Goal: Check status: Check status

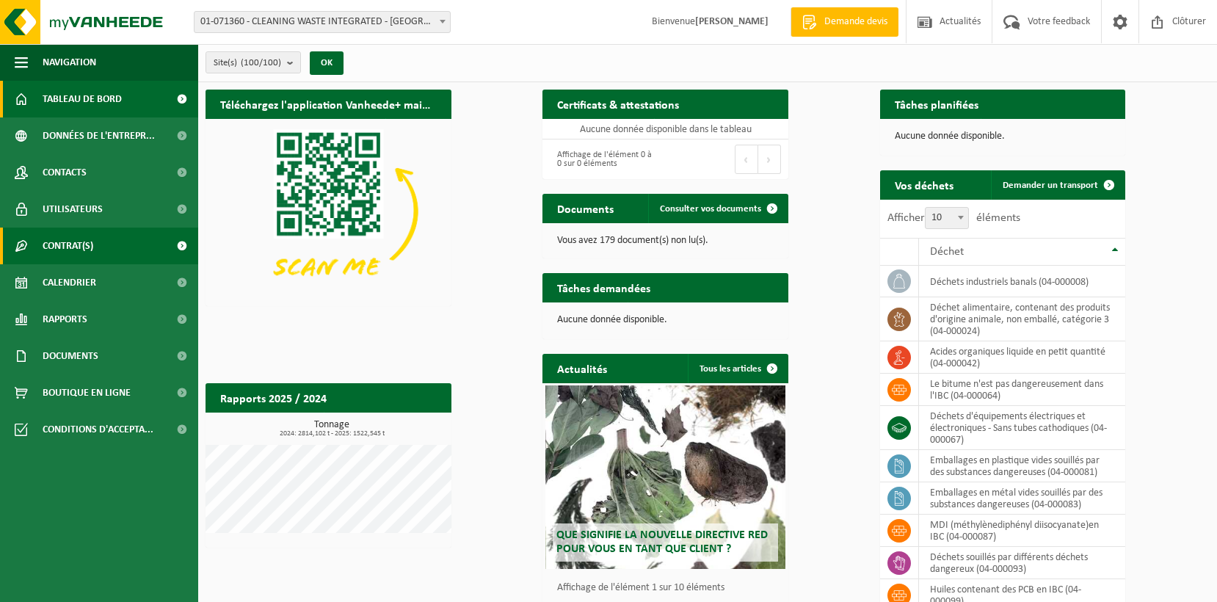
click at [70, 242] on span "Contrat(s)" at bounding box center [68, 246] width 51 height 37
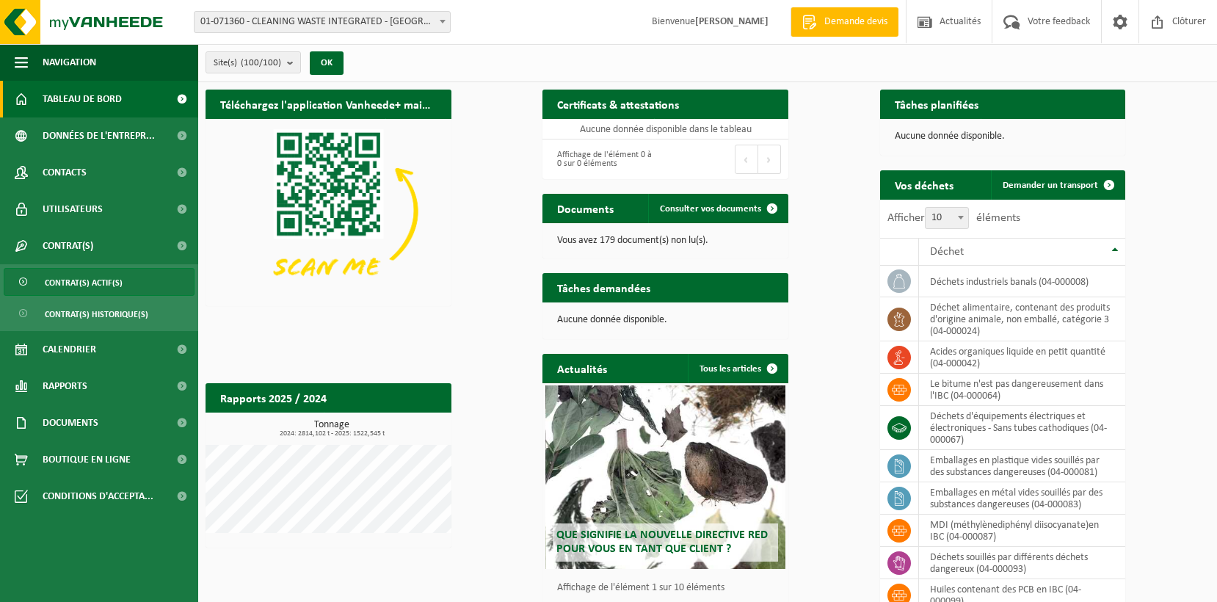
click at [62, 277] on span "Contrat(s) actif(s)" at bounding box center [84, 283] width 78 height 28
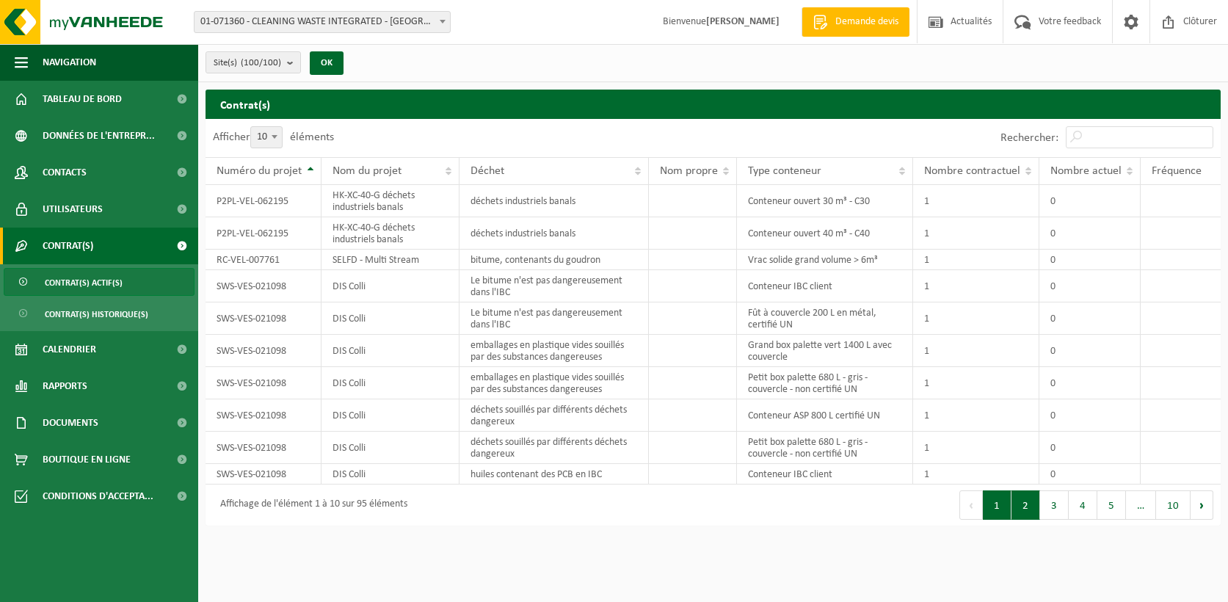
click at [1023, 504] on button "2" at bounding box center [1026, 505] width 29 height 29
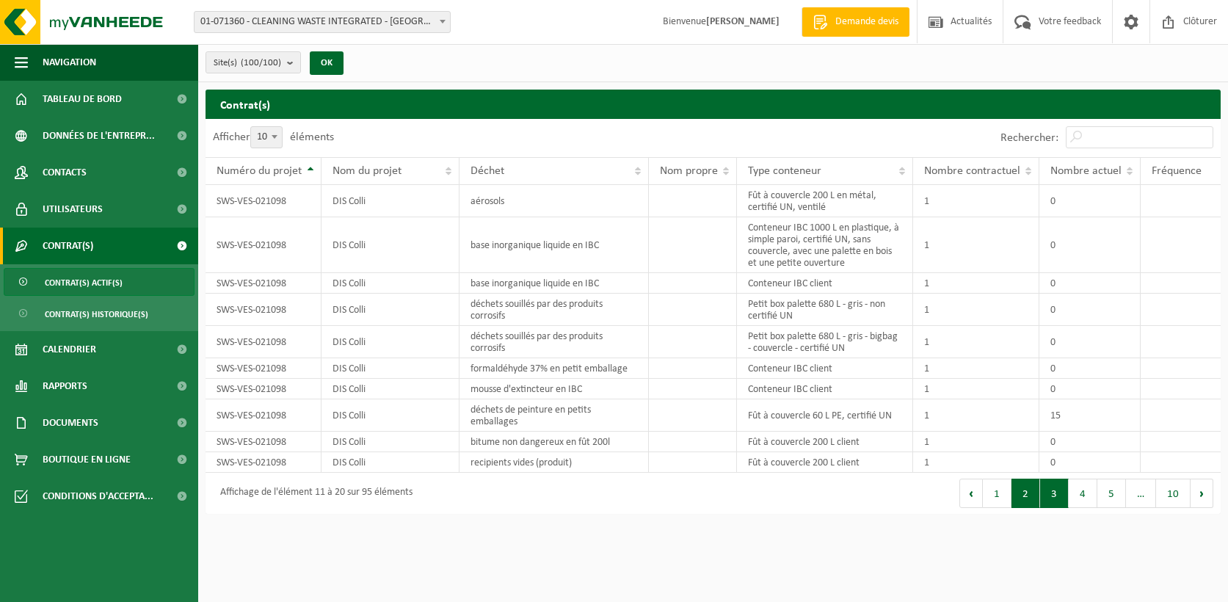
click at [1046, 502] on button "3" at bounding box center [1054, 493] width 29 height 29
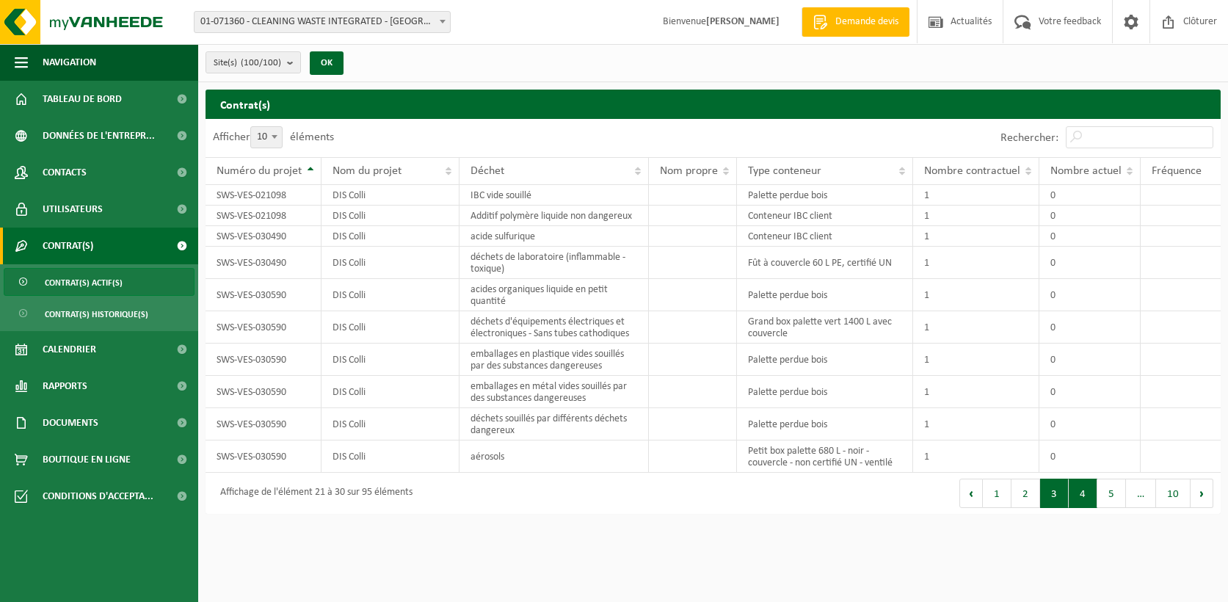
click at [1080, 499] on button "4" at bounding box center [1083, 493] width 29 height 29
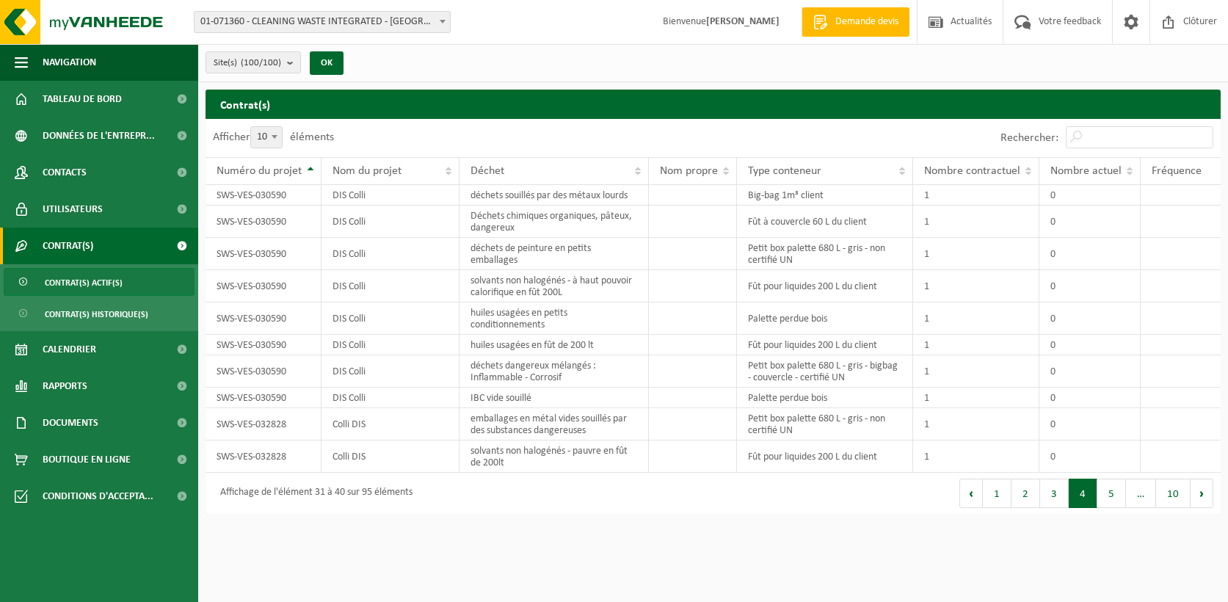
click at [1105, 500] on button "5" at bounding box center [1112, 493] width 29 height 29
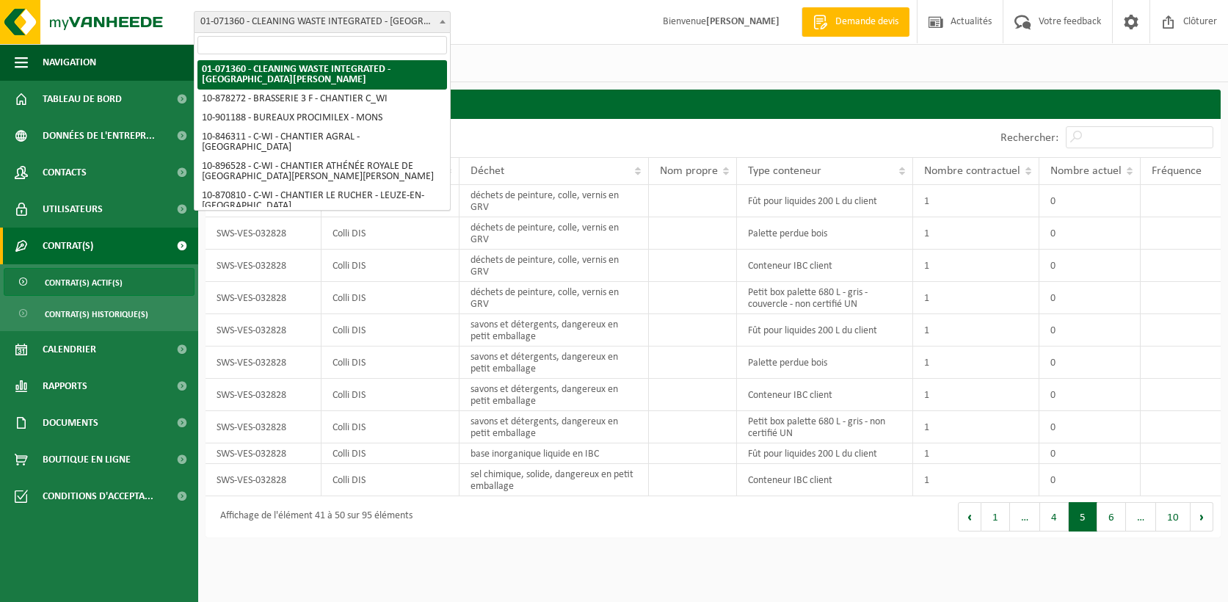
click at [341, 25] on span "01-071360 - CLEANING WASTE INTEGRATED - [GEOGRAPHIC_DATA][PERSON_NAME]" at bounding box center [323, 22] width 256 height 21
click at [341, 46] on input "search" at bounding box center [323, 45] width 250 height 18
type input "h"
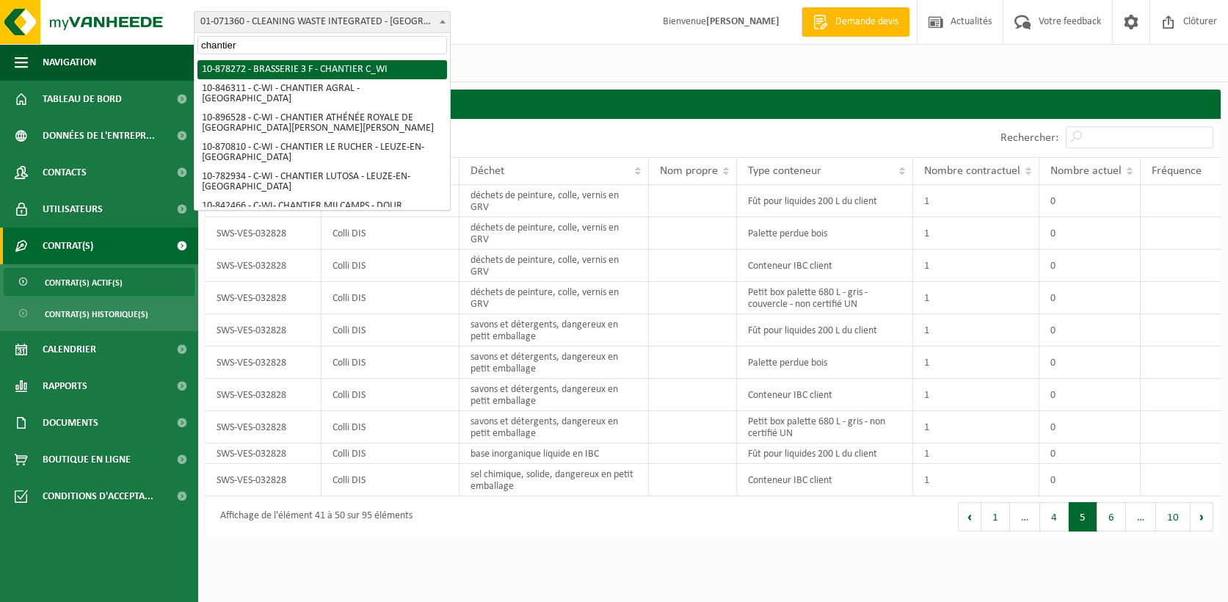
type input "chantier h"
